Goal: Check status: Check status

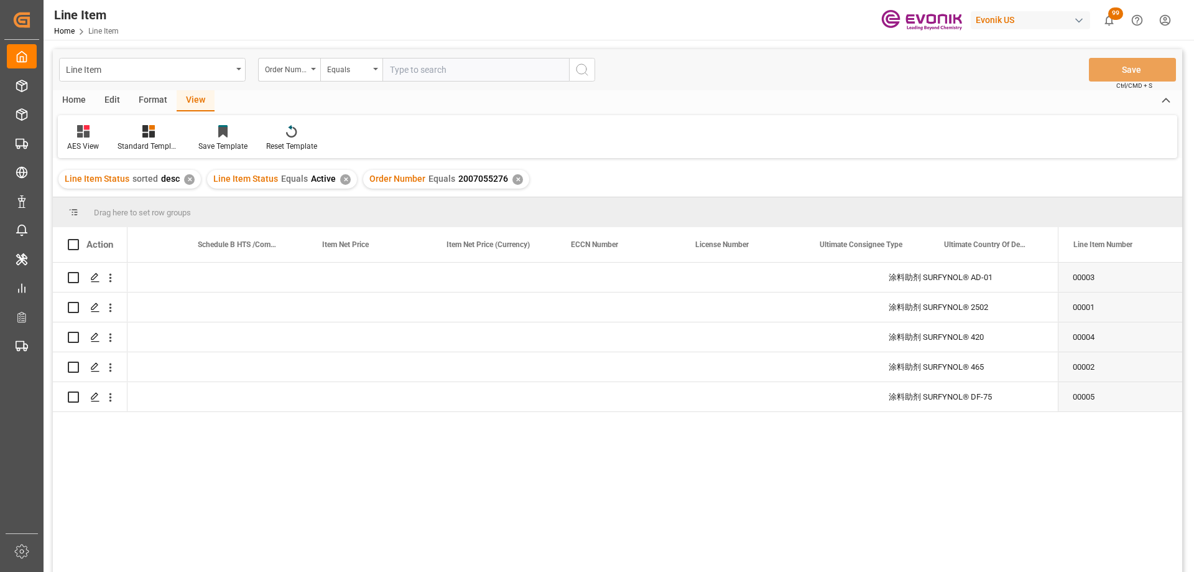
scroll to position [0, 872]
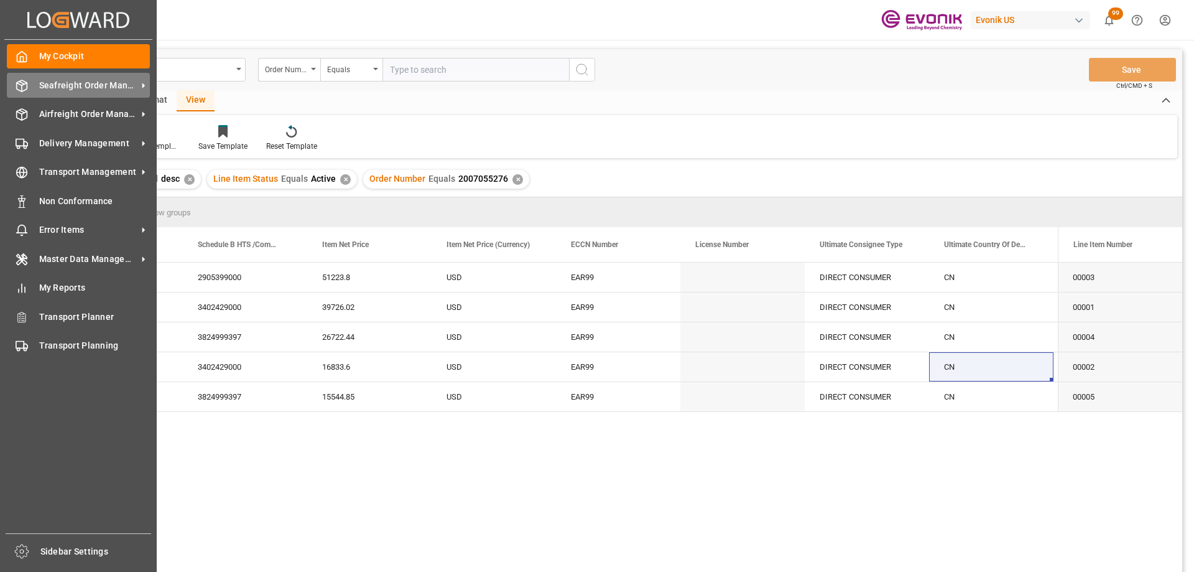
click at [31, 86] on div "Seafreight Order Management Seafreight Order Management" at bounding box center [78, 85] width 143 height 24
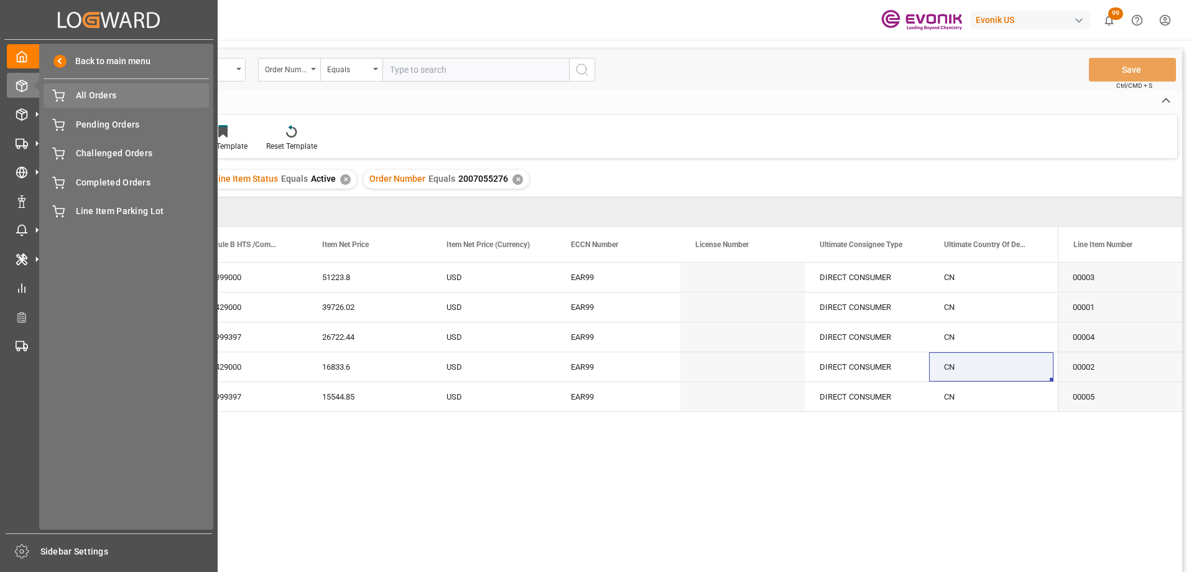
click at [99, 101] on span "All Orders" at bounding box center [143, 95] width 134 height 13
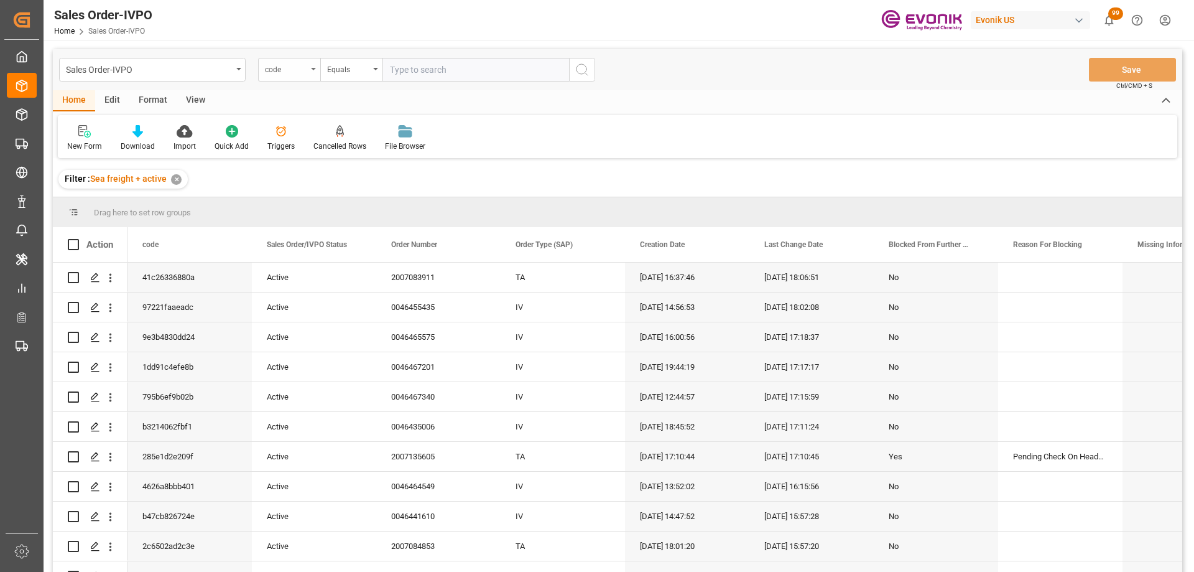
click at [309, 69] on div "code" at bounding box center [289, 70] width 62 height 24
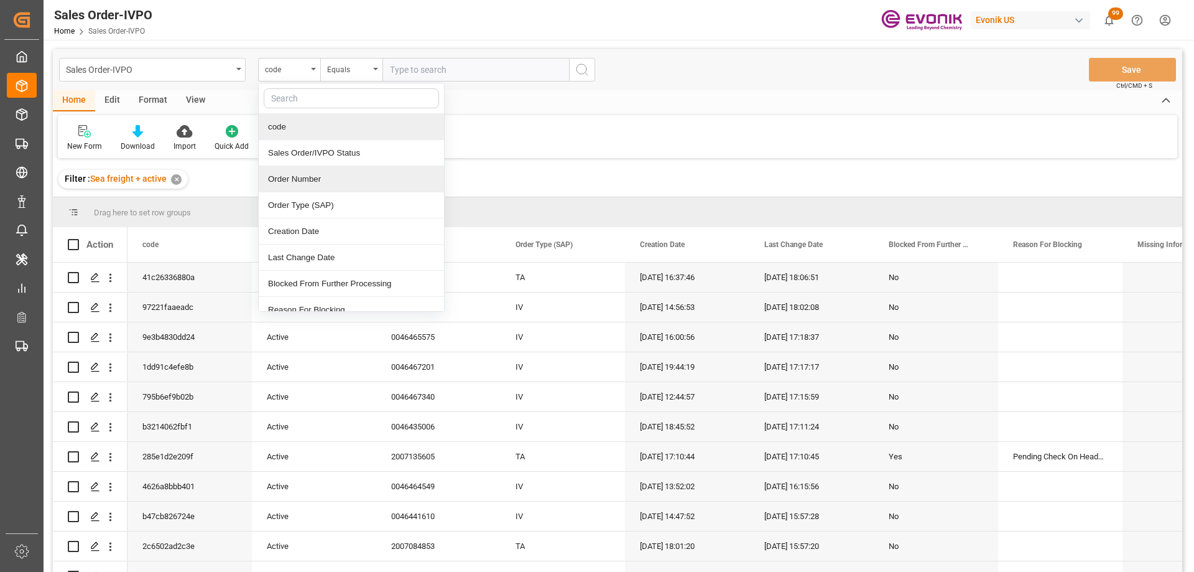
click at [304, 177] on div "Order Number" at bounding box center [351, 179] width 185 height 26
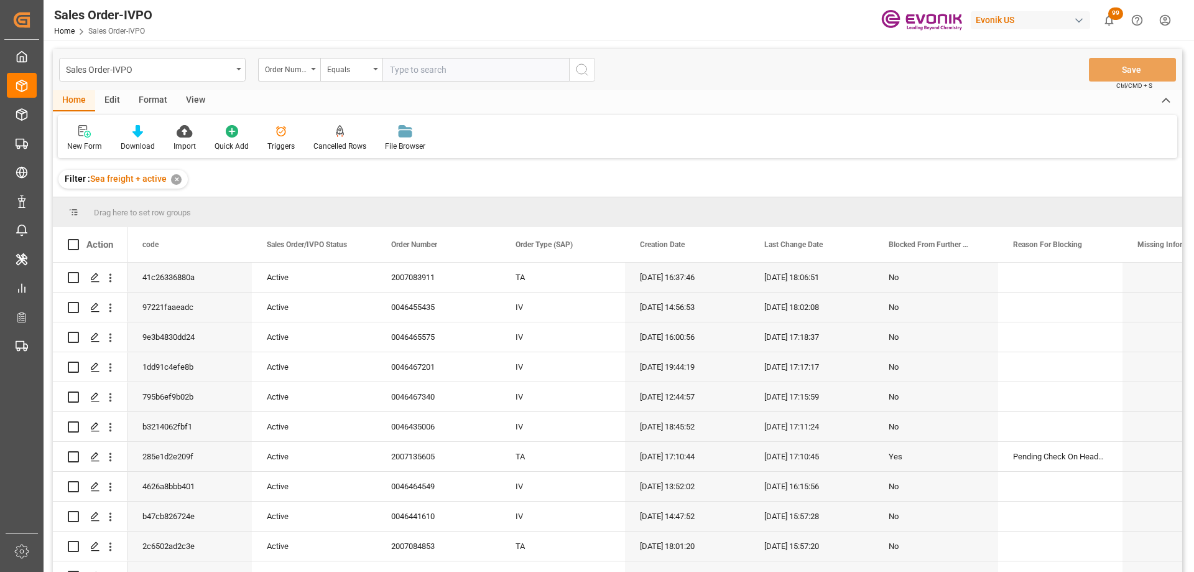
click at [394, 72] on input "text" at bounding box center [476, 70] width 187 height 24
paste input "0046464919"
type input "0046464919"
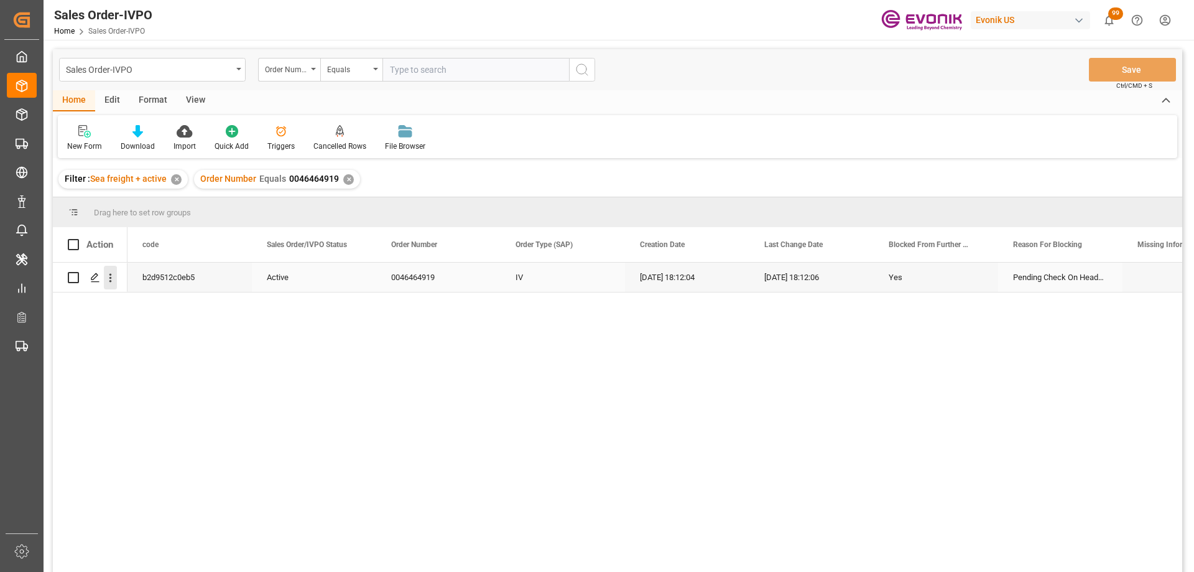
click at [109, 281] on icon "open menu" at bounding box center [110, 277] width 13 height 13
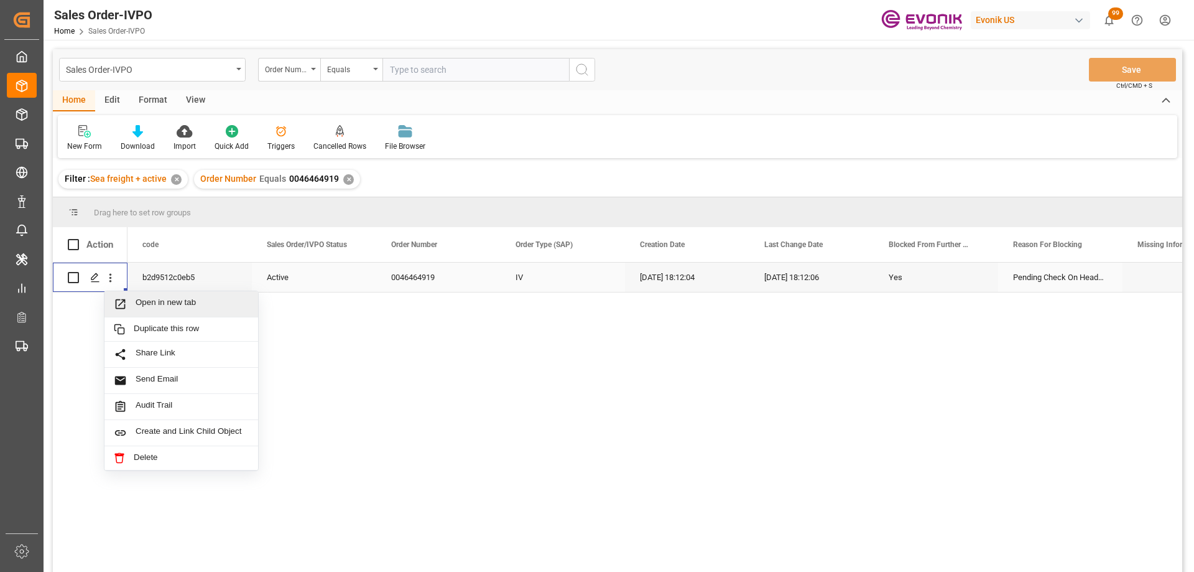
click at [129, 294] on div "Open in new tab" at bounding box center [182, 304] width 154 height 26
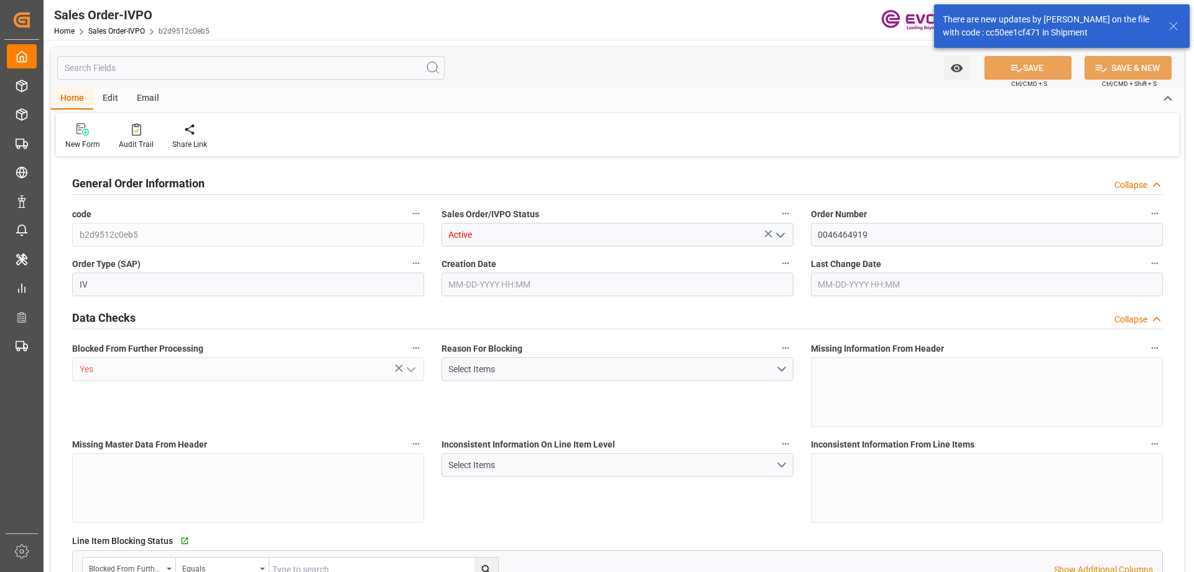
type input "KRPUS"
type input "0"
type input "1"
type input "6801.496"
type input "08-08-2025 18:12"
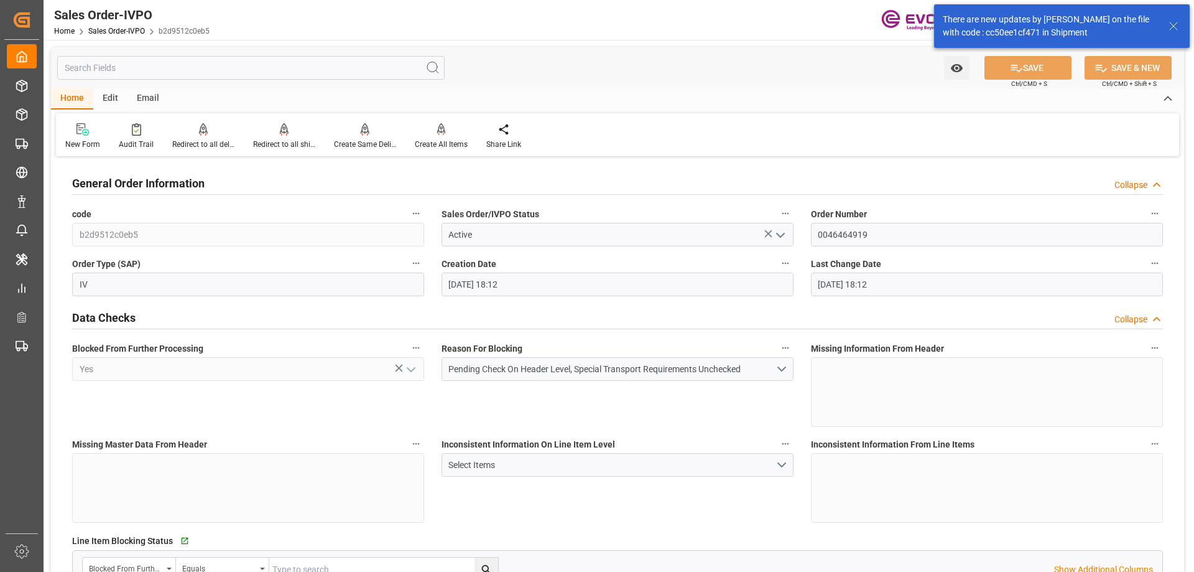
type input "08-08-2025 18:12"
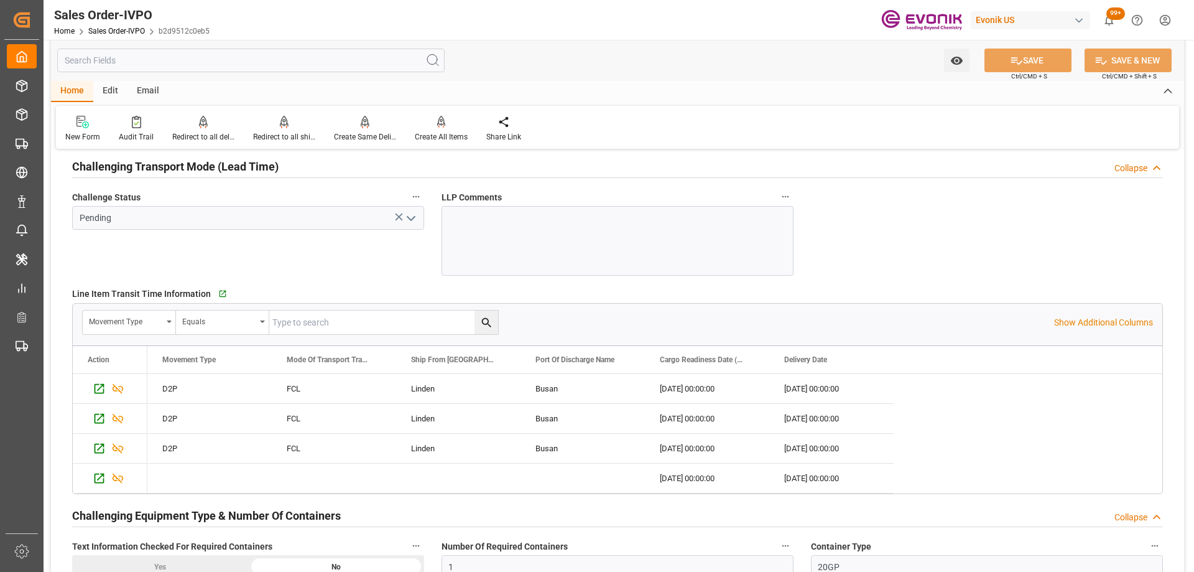
scroll to position [1988, 0]
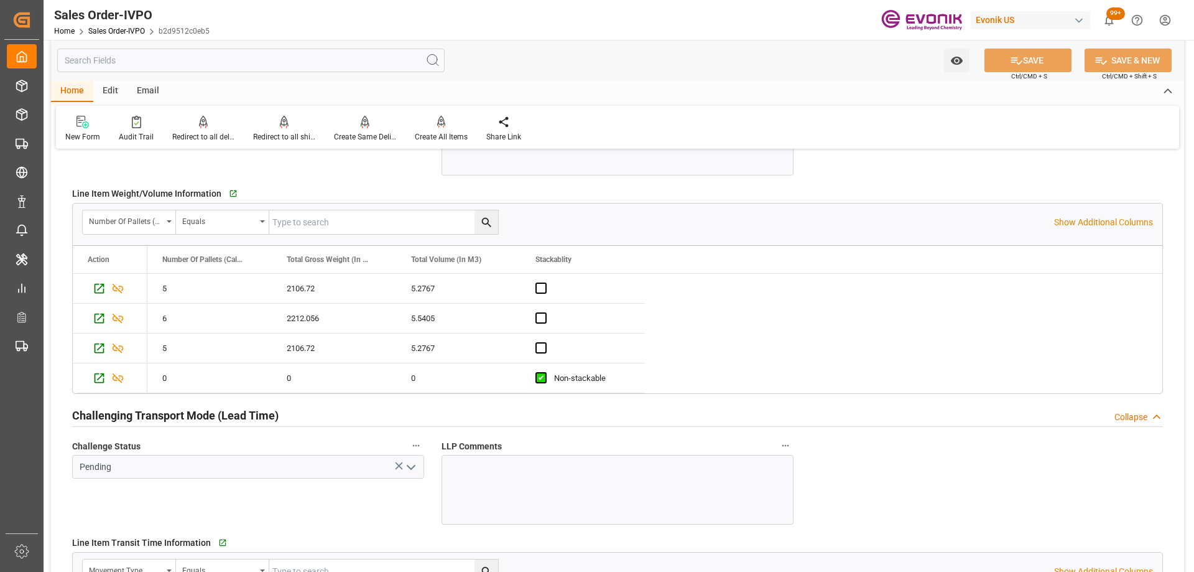
click at [170, 63] on input "text" at bounding box center [251, 61] width 388 height 24
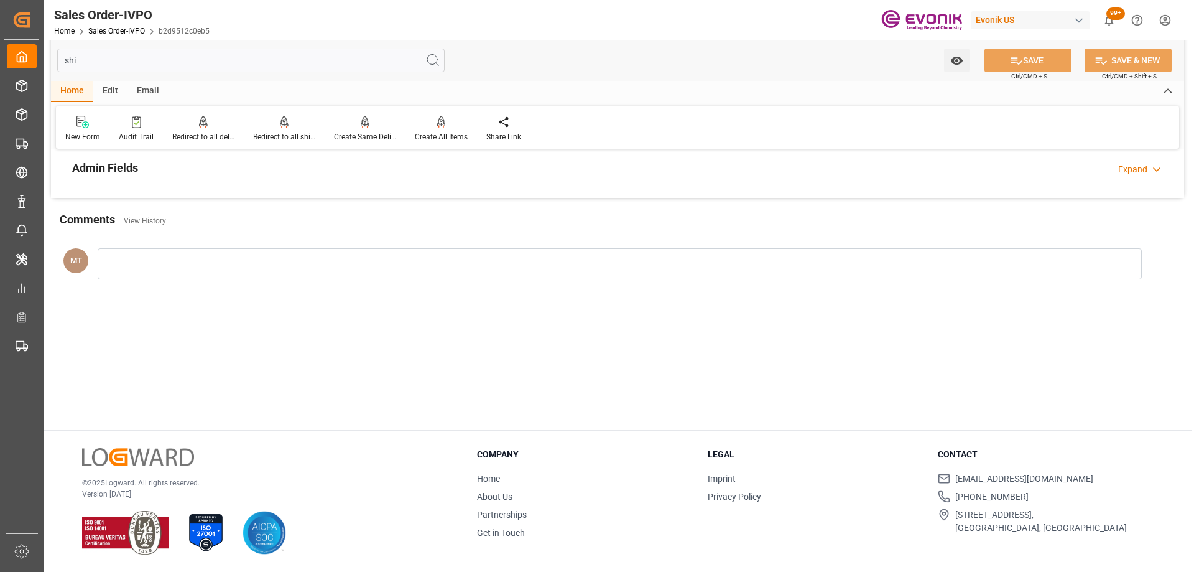
scroll to position [135, 0]
click at [196, 170] on div "Admin Fields Expand" at bounding box center [617, 167] width 1091 height 24
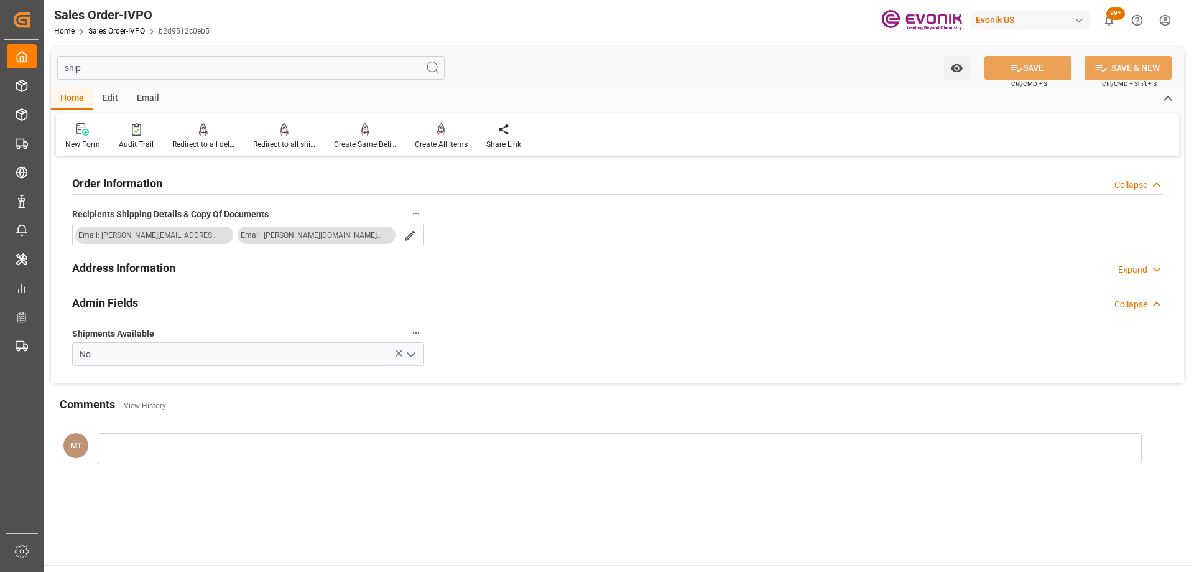
click at [302, 256] on div "Address Information Expand" at bounding box center [617, 267] width 1091 height 24
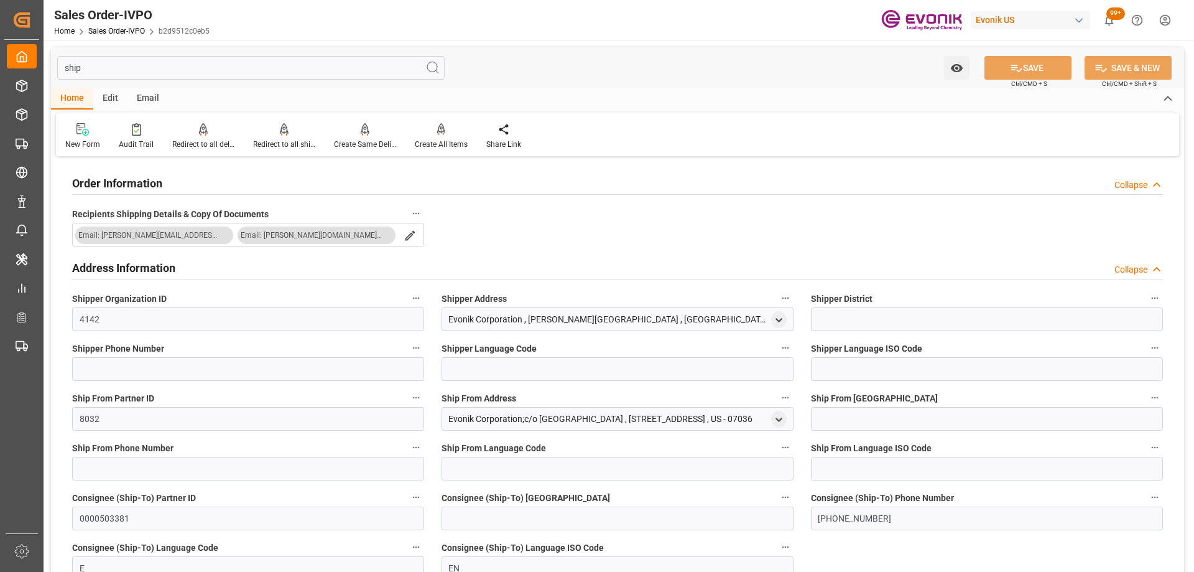
scroll to position [62, 0]
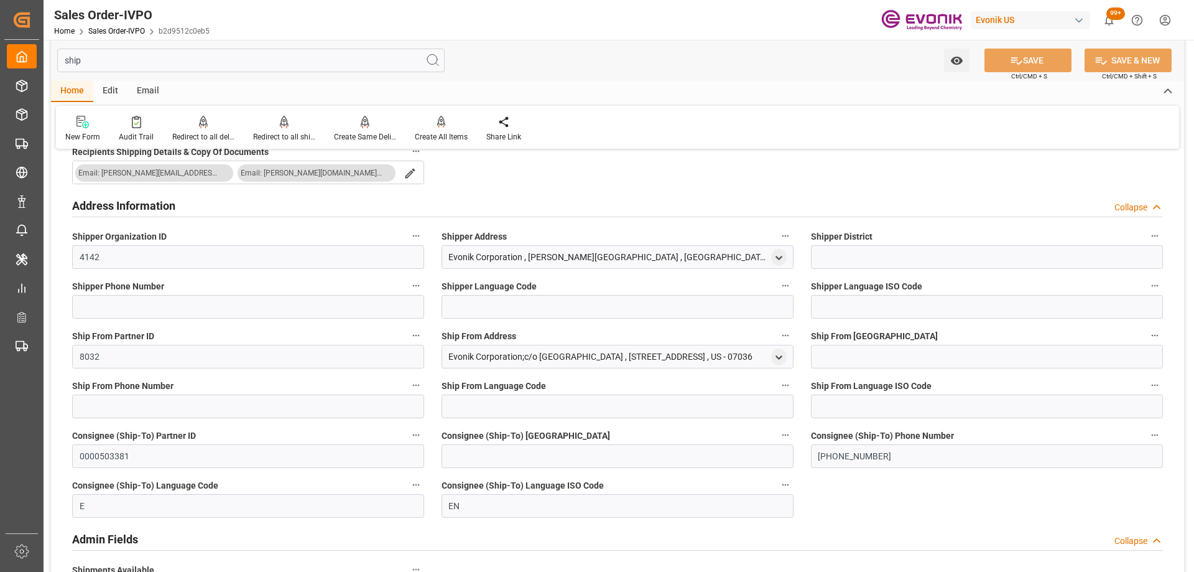
click at [786, 351] on div at bounding box center [779, 356] width 16 height 12
click at [779, 355] on icon "open menu" at bounding box center [779, 357] width 11 height 11
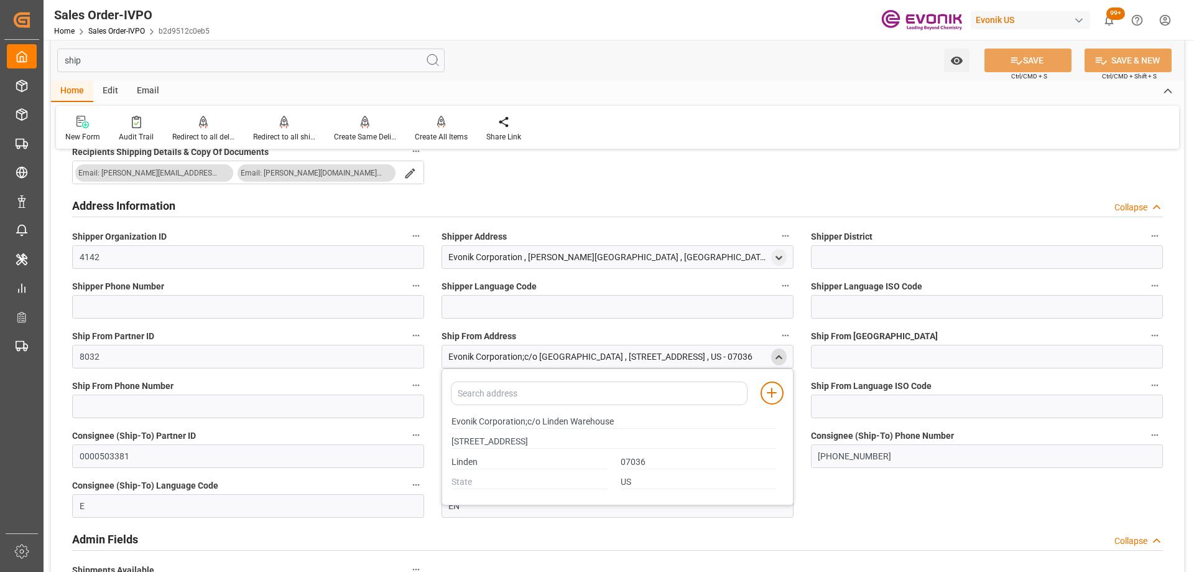
click at [582, 181] on div "Order Information Collapse Recipients Shipping Details & Copy Of Documents Emai…" at bounding box center [617, 358] width 1133 height 521
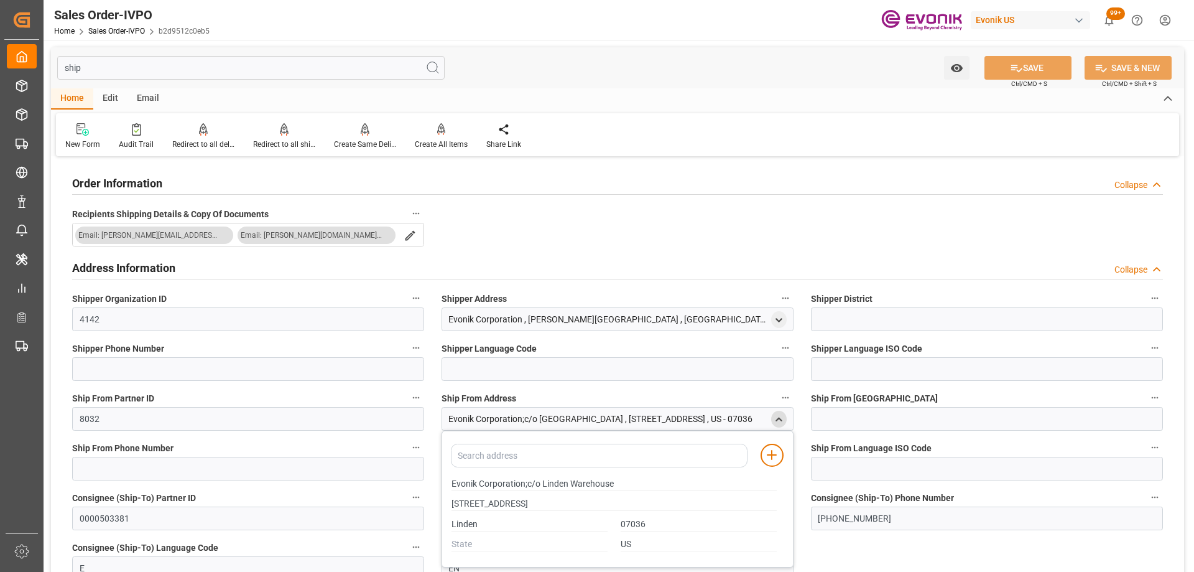
click at [172, 66] on input "ship" at bounding box center [251, 68] width 388 height 24
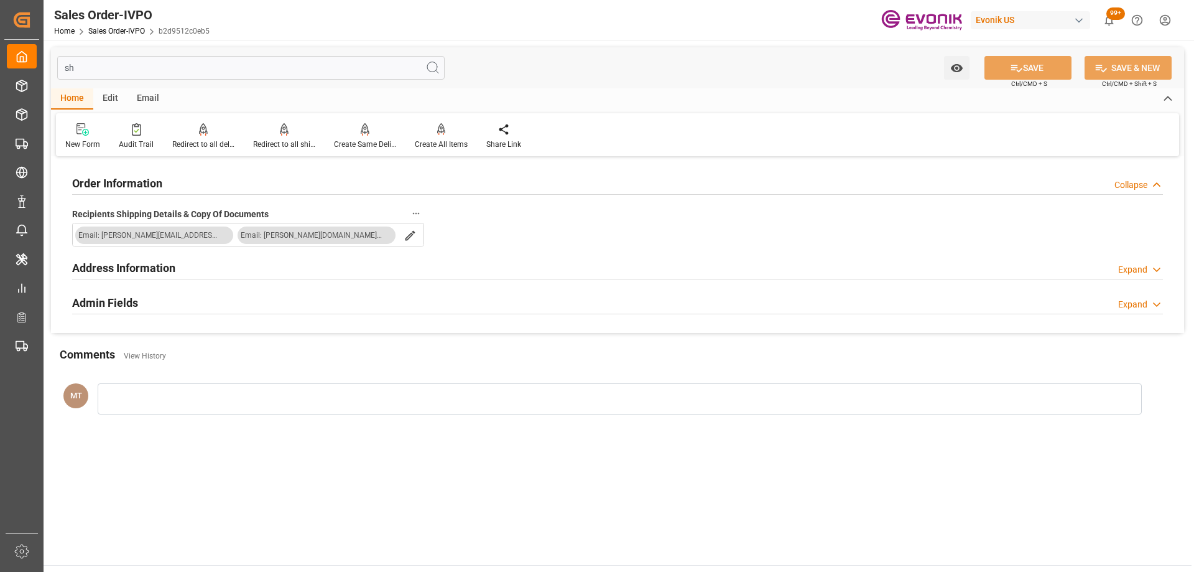
type input "s"
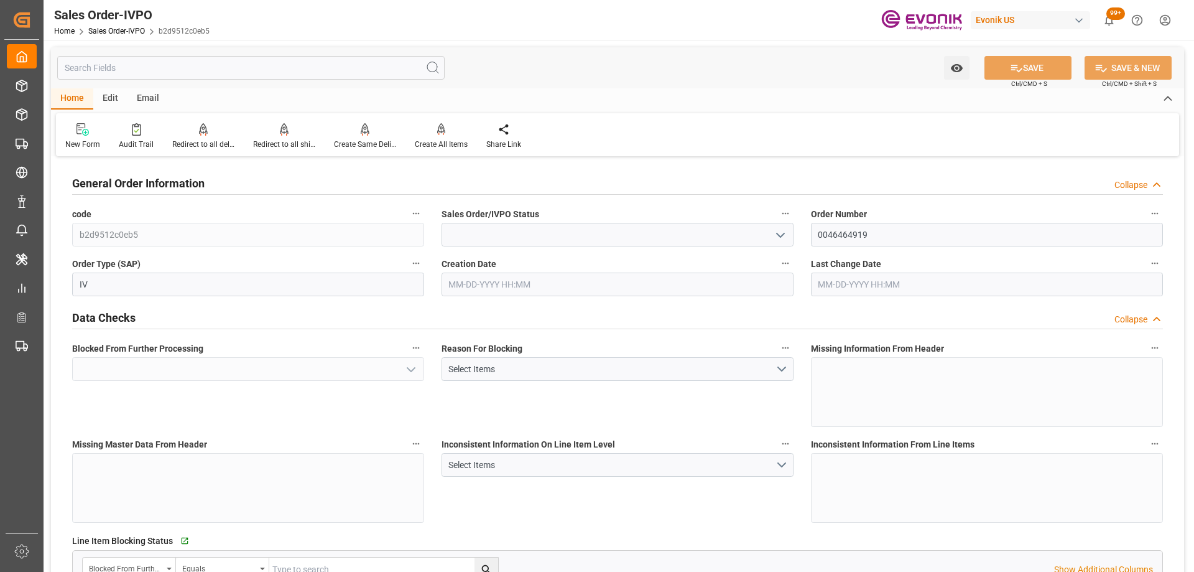
type input "Active"
type input "Yes"
type input "KRPUS"
type input "0"
type input "Pending"
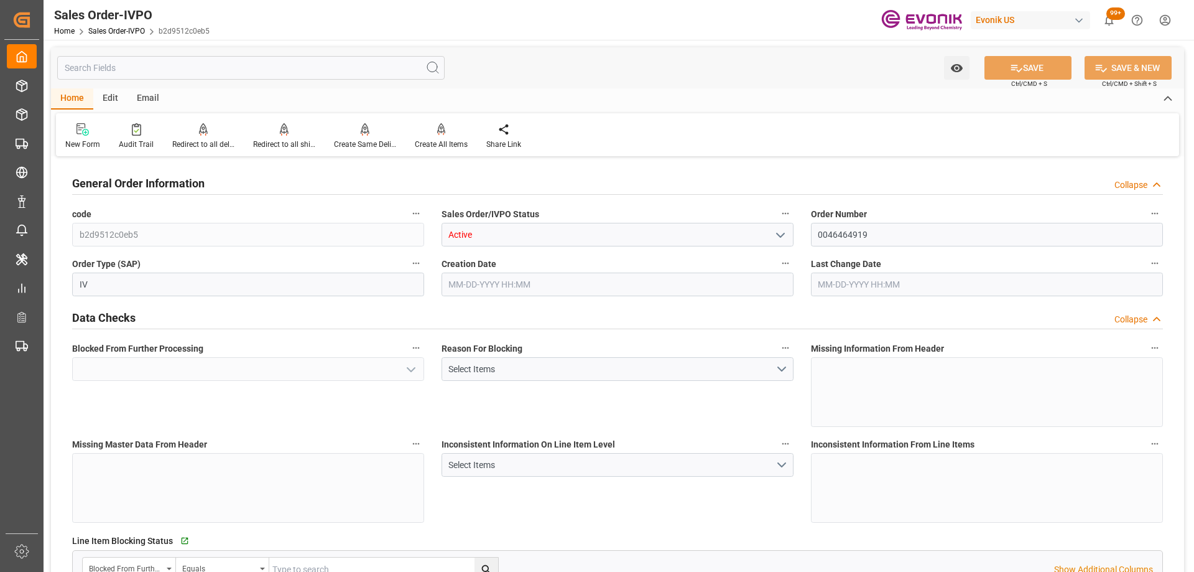
type input "Pending"
type input "1"
type input "6801.496"
type input "Pending"
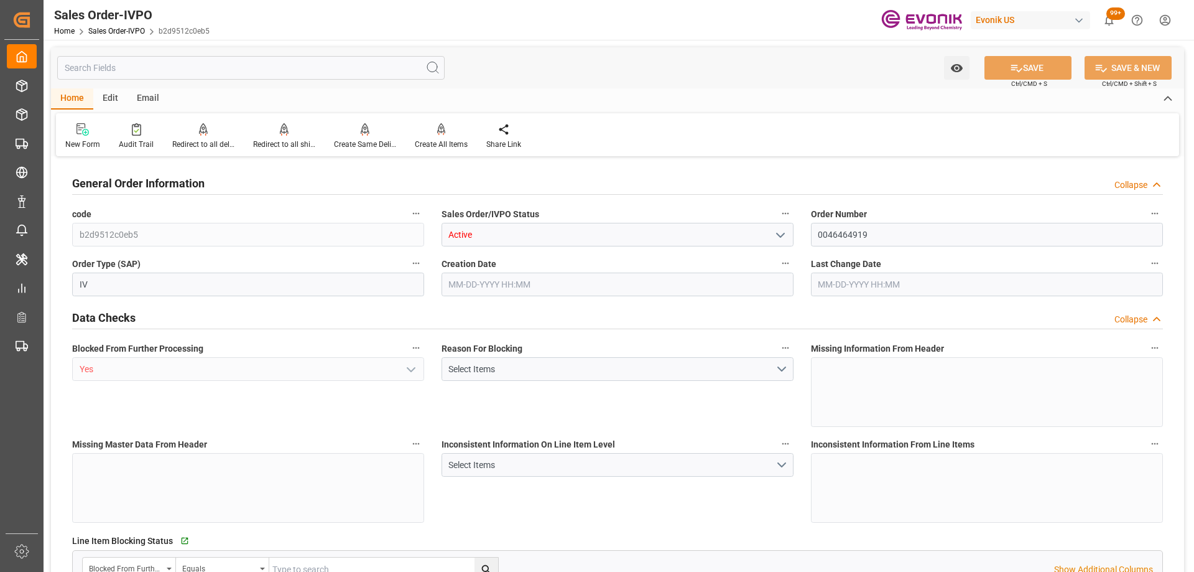
type input "08-08-2025 18:12"
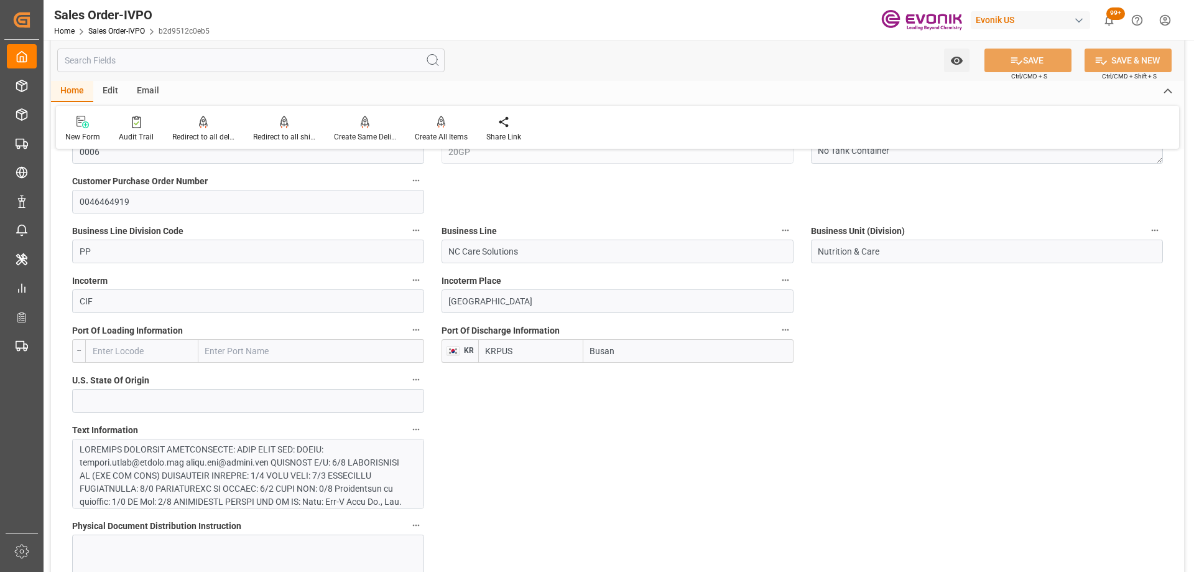
scroll to position [498, 0]
